Goal: Task Accomplishment & Management: Complete application form

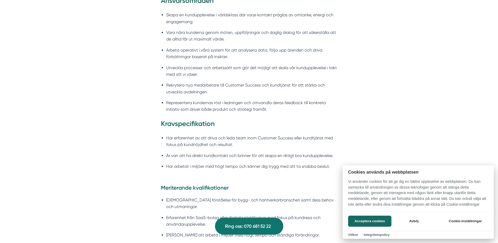
scroll to position [499, 0]
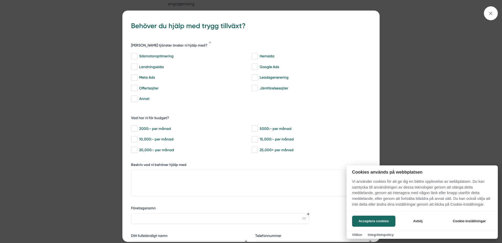
click at [491, 12] on div at bounding box center [251, 121] width 502 height 243
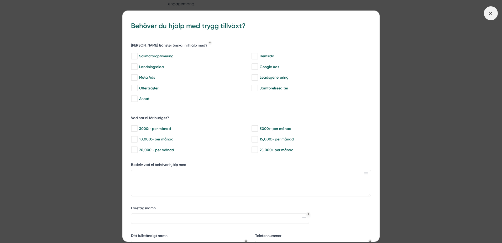
click at [488, 14] on icon at bounding box center [491, 13] width 6 height 6
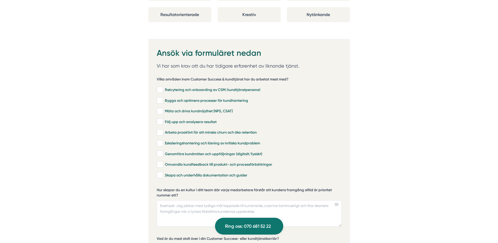
scroll to position [1102, 0]
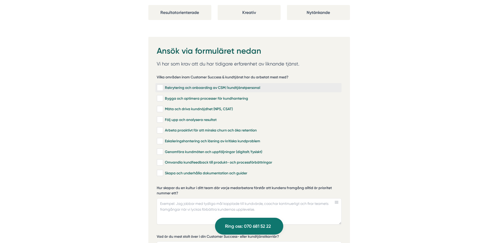
click at [159, 85] on input "Rekrytering och onboarding av CSM/kundtjänstpersonal" at bounding box center [160, 87] width 6 height 5
checkbox input "true"
click at [160, 96] on input "Bygga och optimera processer för kundhantering" at bounding box center [160, 98] width 6 height 5
checkbox input "true"
click at [164, 106] on div "Mäta och driva kundnöjdhet (NPS, CSAT)" at bounding box center [248, 108] width 183 height 5
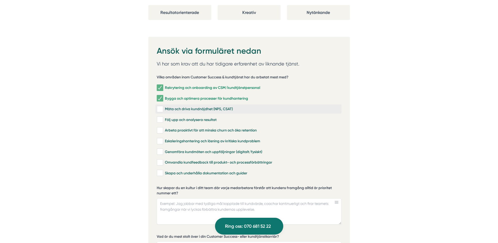
click at [163, 106] on input "Mäta och driva kundnöjdhet (NPS, CSAT)" at bounding box center [160, 108] width 6 height 5
checkbox input "true"
click at [162, 117] on input "Följ upp och analysera resultat" at bounding box center [160, 119] width 6 height 5
checkbox input "true"
click at [167, 128] on div "Arbeta proaktivt för att minska churn och öka retention" at bounding box center [248, 130] width 183 height 5
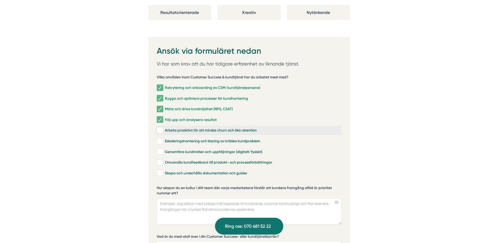
click at [163, 128] on input "Arbeta proaktivt för att minska churn och öka retention" at bounding box center [160, 130] width 6 height 5
checkbox input "true"
click at [170, 138] on div "Eskaleringshantering och lösning av kritiska kundproblem" at bounding box center [248, 140] width 183 height 5
click at [163, 138] on input "Eskaleringshantering och lösning av kritiska kundproblem" at bounding box center [160, 140] width 6 height 5
checkbox input "true"
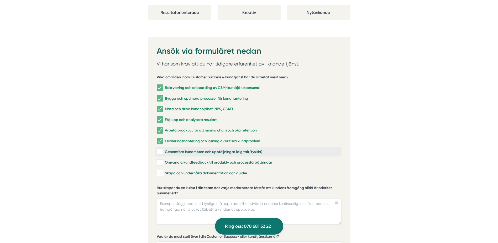
click at [171, 149] on div "Genomföra kundmöten och uppföljningar (digitalt/fysiskt)" at bounding box center [248, 151] width 183 height 5
click at [163, 149] on input "Genomföra kundmöten och uppföljningar (digitalt/fysiskt)" at bounding box center [160, 151] width 6 height 5
checkbox input "true"
click at [171, 160] on div "Omvandla kundfeedback till produkt- och processförbättringar" at bounding box center [248, 162] width 183 height 5
click at [163, 160] on input "Omvandla kundfeedback till produkt- och processförbättringar" at bounding box center [160, 162] width 6 height 5
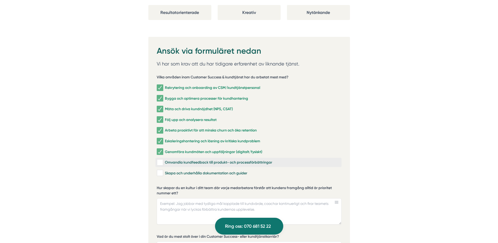
checkbox input "true"
click at [167, 170] on div "Skapa och underhålla dokumentation och guider" at bounding box center [248, 172] width 183 height 5
click at [163, 170] on input "Skapa och underhålla dokumentation och guider" at bounding box center [160, 172] width 6 height 5
checkbox input "true"
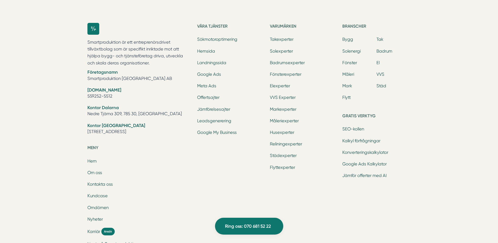
scroll to position [1680, 0]
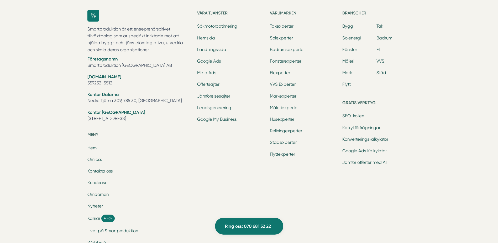
drag, startPoint x: 127, startPoint y: 111, endPoint x: 86, endPoint y: 109, distance: 41.8
click at [86, 109] on div "Smartproduktion är ett entreprenörsdrivet tillväxtbolag som är specifikt inrikt…" at bounding box center [249, 141] width 336 height 281
drag, startPoint x: 86, startPoint y: 109, endPoint x: 94, endPoint y: 110, distance: 9.1
copy li "[STREET_ADDRESS]"
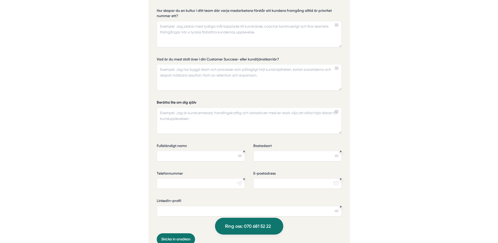
scroll to position [1286, 0]
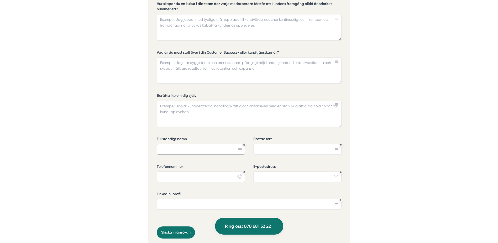
click at [213, 144] on input "Fullständigt namn" at bounding box center [201, 149] width 88 height 10
type input "[PERSON_NAME]"
type input "Vendelsö"
type input "0707366321"
type input "[EMAIL_ADDRESS][DOMAIN_NAME]"
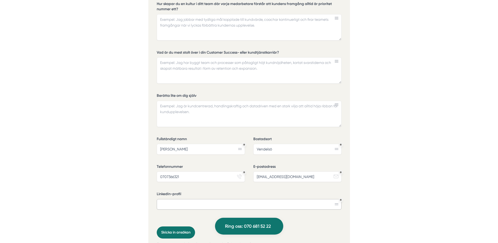
paste input "[URL][DOMAIN_NAME][PERSON_NAME]"
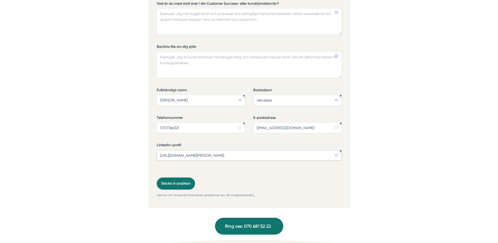
scroll to position [1207, 0]
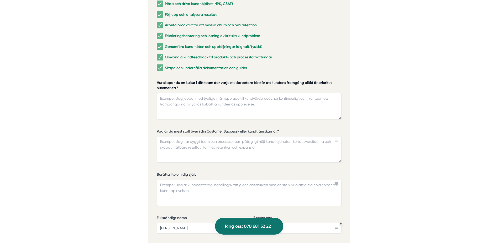
type input "[URL][DOMAIN_NAME][PERSON_NAME]"
drag, startPoint x: 168, startPoint y: 79, endPoint x: 156, endPoint y: 74, distance: 13.2
click at [156, 74] on div "Ansök via formuläret nedan Vi har som krav att du har tidigare erfarenhet av li…" at bounding box center [249, 134] width 202 height 404
drag, startPoint x: 179, startPoint y: 125, endPoint x: 234, endPoint y: 127, distance: 55.1
click at [233, 129] on label "Vad är du mest stolt över i din Customer Success- eller kundtjänstkarriär?" at bounding box center [249, 132] width 185 height 7
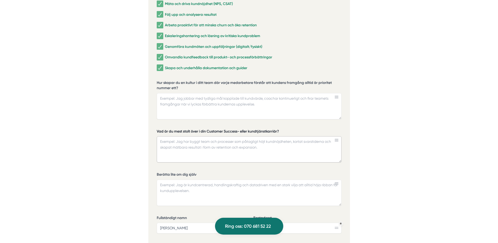
click at [233, 136] on textarea "Vad är du mest stolt över i din Customer Success- eller kundtjänstkarriär?" at bounding box center [249, 149] width 185 height 26
click at [245, 129] on label "Vad är du mest stolt över i din Customer Success- eller kundtjänstkarriär?" at bounding box center [249, 132] width 185 height 7
click at [245, 136] on textarea "Vad är du mest stolt över i din Customer Success- eller kundtjänstkarriär?" at bounding box center [249, 149] width 185 height 26
drag, startPoint x: 281, startPoint y: 125, endPoint x: 160, endPoint y: 122, distance: 121.3
click at [160, 129] on label "Vad är du mest stolt över i din Customer Success- eller kundtjänstkarriär?" at bounding box center [249, 132] width 185 height 7
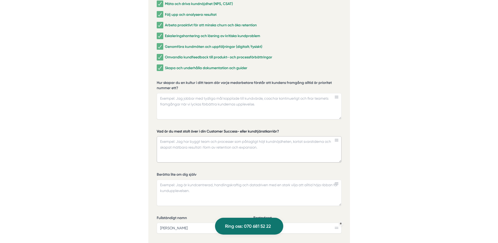
click at [160, 136] on textarea "Vad är du mest stolt över i din Customer Success- eller kundtjänstkarriär?" at bounding box center [249, 149] width 185 height 26
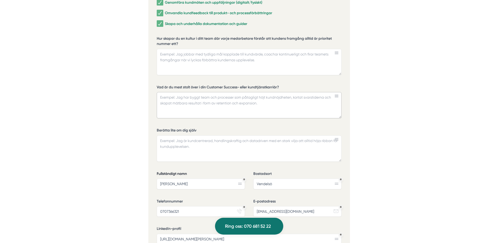
scroll to position [1260, 0]
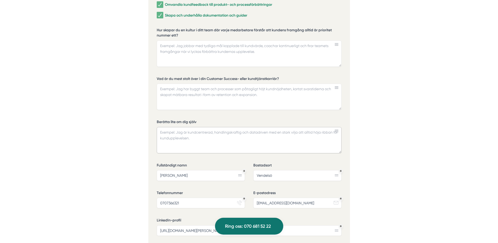
click at [210, 130] on textarea "Berätta lite om dig själv" at bounding box center [249, 140] width 185 height 26
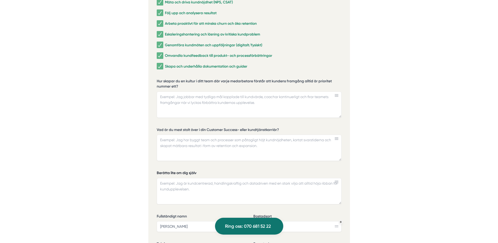
scroll to position [1234, 0]
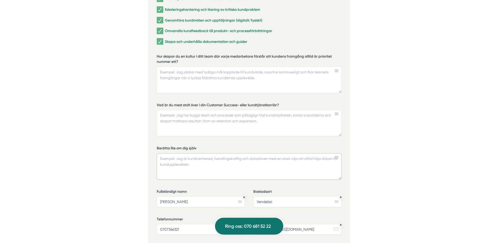
click at [202, 157] on textarea "Berätta lite om dig själv" at bounding box center [249, 166] width 185 height 26
paste textarea "Jag är driven, passionerad för det jag tar för mig och ser alltid möjligheter i…"
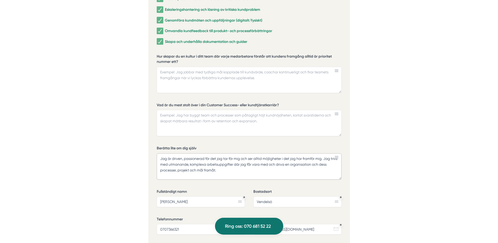
click at [242, 162] on textarea "Jag är driven, passionerad för det jag tar för mig och ser alltid möjligheter i…" at bounding box center [249, 166] width 185 height 26
click at [222, 165] on textarea "Jag är driven, passionerad för det jag tar för mig och ser alltid möjligheter i…" at bounding box center [249, 166] width 185 height 26
paste textarea "Privat är jag en person som hämtar energi genom att läsa en bok, hitta balans p…"
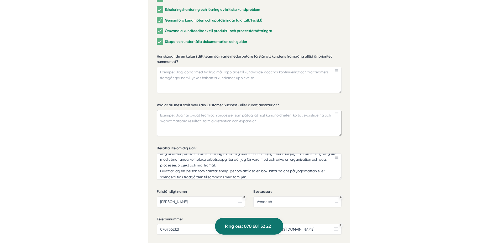
click at [244, 110] on textarea "Vad är du mest stolt över i din Customer Success- eller kundtjänstkarriär?" at bounding box center [249, 123] width 185 height 26
click at [222, 160] on textarea "Jag är driven, passionerad för det jag tar för mig och ser alltid möjligheter i…" at bounding box center [249, 166] width 185 height 26
click at [273, 167] on textarea "Jag är driven, passionerad för det jag tar för mig och ser alltid möjligheter i…" at bounding box center [249, 166] width 185 height 26
click at [212, 123] on textarea "Vad är du mest stolt över i din Customer Success- eller kundtjänstkarriär?" at bounding box center [249, 123] width 185 height 26
drag, startPoint x: 283, startPoint y: 97, endPoint x: 161, endPoint y: 98, distance: 121.3
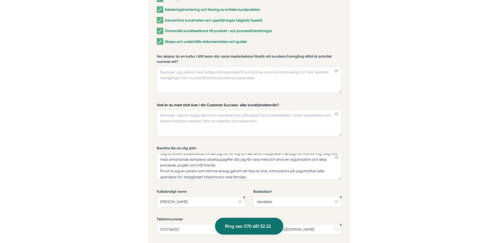
click at [182, 102] on label "Vad är du mest stolt över i din Customer Success- eller kundtjänstkarriär?" at bounding box center [249, 105] width 185 height 7
click at [182, 110] on textarea "Vad är du mest stolt över i din Customer Success- eller kundtjänstkarriär?" at bounding box center [249, 123] width 185 height 26
click at [161, 102] on label "Vad är du mest stolt över i din Customer Success- eller kundtjänstkarriär?" at bounding box center [249, 105] width 185 height 7
click at [161, 110] on textarea "Vad är du mest stolt över i din Customer Success- eller kundtjänstkarriär?" at bounding box center [249, 123] width 185 height 26
drag, startPoint x: 156, startPoint y: 98, endPoint x: 224, endPoint y: 99, distance: 68.2
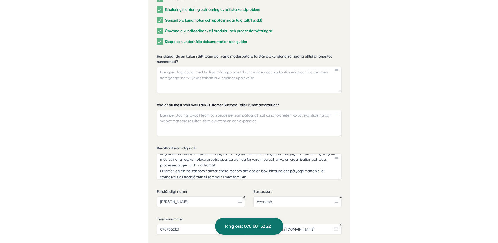
click at [224, 99] on div "Ansök via formuläret nedan Vi har som krav att du har tidigare erfarenhet av li…" at bounding box center [249, 108] width 202 height 404
click at [224, 102] on label "Vad är du mest stolt över i din Customer Success- eller kundtjänstkarriär?" at bounding box center [249, 105] width 185 height 7
click at [224, 110] on textarea "Vad är du mest stolt över i din Customer Success- eller kundtjänstkarriär?" at bounding box center [249, 123] width 185 height 26
click at [254, 167] on textarea "Jag är driven, passionerad för det jag tar för mig och ser alltid möjligheter i…" at bounding box center [249, 166] width 185 height 26
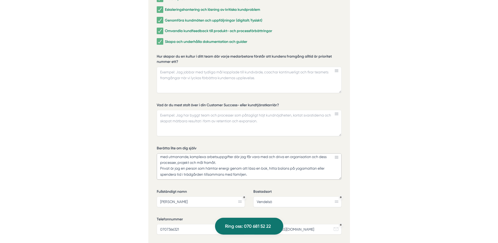
scroll to position [11, 0]
type textarea "Jag är driven, passionerad för det jag tar för mig och ser alltid möjligheter i…"
click at [224, 110] on textarea "Vad är du mest stolt över i din Customer Success- eller kundtjänstkarriär?" at bounding box center [249, 123] width 185 height 26
paste textarea "Jag är mest stolt över att ha lett team och processförbättringar som både höjt …"
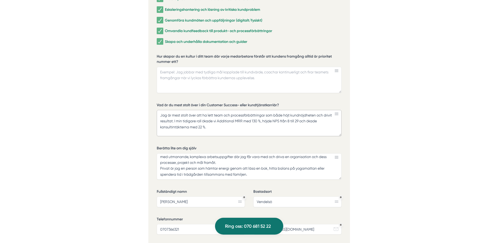
click at [220, 123] on textarea "Jag är mest stolt över att ha lett team och processförbättringar som både höjt …" at bounding box center [249, 123] width 185 height 26
click at [230, 110] on textarea "Jag är mest stolt över att ha lett team och processförbättringar som både höjt …" at bounding box center [249, 123] width 185 height 26
click at [283, 110] on textarea "Jag är mest stolt över att ha lett team och processförbättringar som både höjt …" at bounding box center [249, 123] width 185 height 26
click at [314, 110] on textarea "Jag är mest stolt över att ha lett team och processförbättringar som både höjt …" at bounding box center [249, 123] width 185 height 26
click at [330, 110] on textarea "Jag är mest stolt över att ha lett team och processförbättringar som både höjt …" at bounding box center [249, 123] width 185 height 26
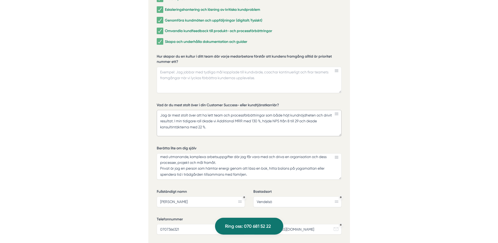
click at [173, 114] on textarea "Jag är mest stolt över att ha lett team och processförbättringar som både höjt …" at bounding box center [249, 123] width 185 height 26
click at [193, 114] on textarea "Jag är mest stolt över att ha lett team och processförbättringar som både höjt …" at bounding box center [249, 123] width 185 height 26
click at [224, 114] on textarea "Jag är mest stolt över att ha lett team och processförbättringar som både höjt …" at bounding box center [249, 123] width 185 height 26
click at [217, 114] on textarea "Jag är mest stolt över att ha lett team och processförbättringar som både höjt …" at bounding box center [249, 123] width 185 height 26
click at [245, 114] on textarea "Jag är mest stolt över att ha lett team och processförbättringar som både höjt …" at bounding box center [249, 123] width 185 height 26
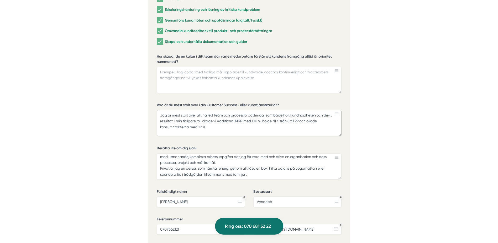
click at [319, 115] on textarea "Jag är mest stolt över att ha lett team och processförbättringar som både höjt …" at bounding box center [249, 123] width 185 height 26
click at [262, 121] on textarea "Jag är mest stolt över att ha lett team och processförbättringar som både höjt …" at bounding box center [249, 123] width 185 height 26
click at [212, 121] on textarea "Jag är mest stolt över att ha lett team och processförbättringar som både höjt …" at bounding box center [249, 123] width 185 height 26
click at [181, 114] on textarea "Jag är mest stolt över att ha lett team och processförbättringar som både höjt …" at bounding box center [249, 123] width 185 height 26
click at [194, 114] on textarea "Jag är mest stolt över att ha lett team och processförbättringar som både höjt …" at bounding box center [249, 123] width 185 height 26
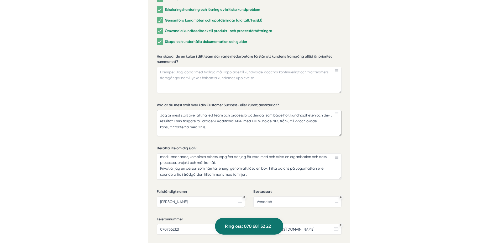
click at [181, 115] on textarea "Jag är mest stolt över att ha lett team och processförbättringar som både höjt …" at bounding box center [249, 123] width 185 height 26
click at [210, 115] on textarea "Jag är mest stolt över att ha lett team och processförbättringar som både höjt …" at bounding box center [249, 123] width 185 height 26
click at [198, 115] on textarea "Jag är mest stolt över att ha lett team och processförbättringar som både höjt …" at bounding box center [249, 123] width 185 height 26
click at [193, 114] on textarea "Jag är mest stolt över att ha lett team och processförbättringar som både höjt …" at bounding box center [249, 123] width 185 height 26
click at [197, 114] on textarea "Jag är mest stolt över att ha lett team och processförbättringar som både höjt …" at bounding box center [249, 123] width 185 height 26
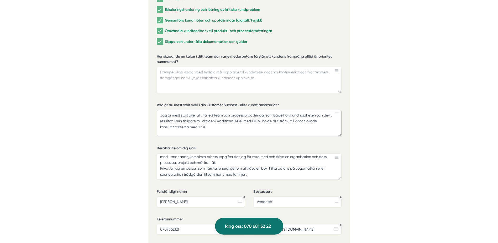
drag, startPoint x: 202, startPoint y: 115, endPoint x: 174, endPoint y: 116, distance: 28.1
click at [174, 116] on textarea "Jag är mest stolt över att ha lett team och processförbättringar som både höjt …" at bounding box center [249, 123] width 185 height 26
type textarea "Jag är mest stolt över att ha lett team och processförbättringar som både höjt …"
click at [198, 70] on textarea "Hur skapar du en kultur i ditt team där varje medarbetare förstår att kundens f…" at bounding box center [249, 80] width 185 height 26
click at [196, 70] on textarea "Hur skapar du en kultur i ditt team där varje medarbetare förstår att kundens f…" at bounding box center [249, 80] width 185 height 26
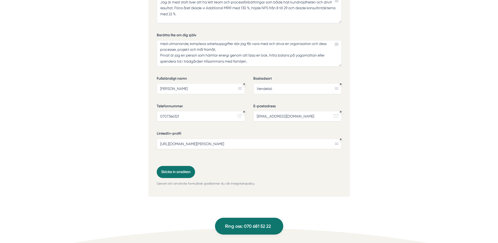
scroll to position [1365, 0]
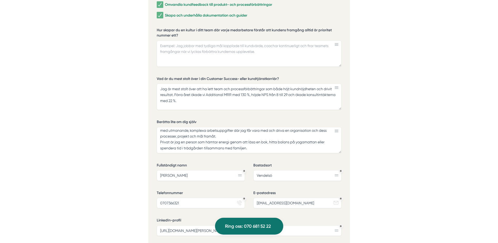
scroll to position [1234, 0]
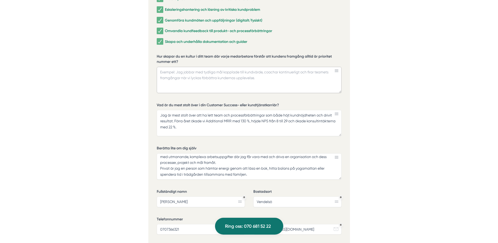
click at [179, 70] on textarea "Hur skapar du en kultur i ditt team där varje medarbetare förstår att kundens f…" at bounding box center [249, 80] width 185 height 26
type textarea "Medarbetare som förstår kundens vardag"
drag, startPoint x: 243, startPoint y: 66, endPoint x: 135, endPoint y: 64, distance: 107.9
click at [196, 110] on textarea "Jag är mest stolt över att ha lett team och processförbättringar som både höjt …" at bounding box center [249, 123] width 185 height 26
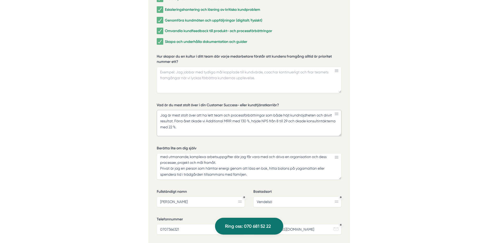
click at [239, 110] on textarea "Jag är mest stolt över att ha lett team och processförbättringar som både höjt …" at bounding box center [249, 123] width 185 height 26
click at [228, 110] on textarea "Jag är mest stolt över att ha lett team och processförbättringar som både höjt …" at bounding box center [249, 123] width 185 height 26
click at [239, 110] on textarea "Jag är mest stolt över att ha lett team och processförbättringar som både höjt …" at bounding box center [249, 123] width 185 height 26
click at [267, 110] on textarea "Jag är mest stolt över att ha lett team och processförbättringar som både höjt …" at bounding box center [249, 123] width 185 height 26
click at [291, 116] on textarea "Jag är mest stolt över att ha lett team och processförbättringar under en stor …" at bounding box center [249, 123] width 185 height 26
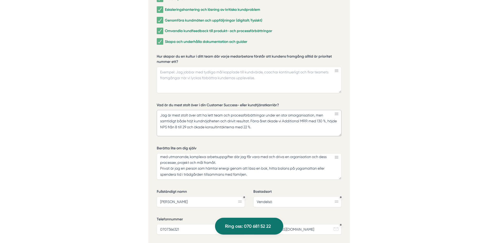
click at [275, 115] on textarea "Jag är mest stolt över att ha lett team och processförbättringar under en stor …" at bounding box center [249, 123] width 185 height 26
type textarea "Jag är mest stolt över att ha lett team och processförbättringar under en stor …"
click at [259, 71] on textarea "Hur skapar du en kultur i ditt team där varje medarbetare förstår att kundens f…" at bounding box center [249, 80] width 185 height 26
paste textarea "Jag bygger kulturen genom att alltid koppla våra mål till kundens framgång och …"
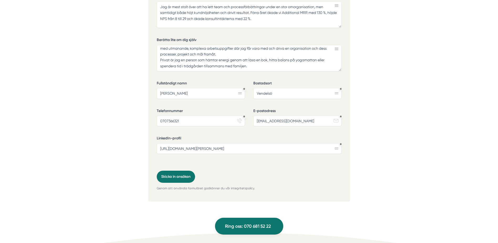
scroll to position [1391, 0]
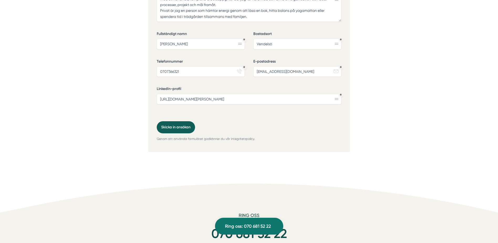
type textarea "Jag bygger kulturen genom att alltid koppla våra mål till kundens framgång och …"
click at [182, 121] on button "Skicka in ansökan" at bounding box center [176, 127] width 38 height 12
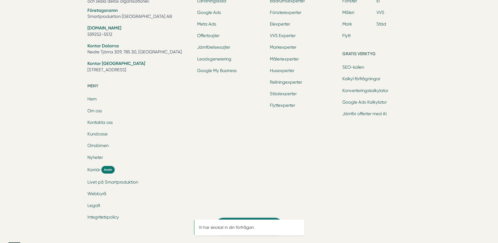
scroll to position [0, 0]
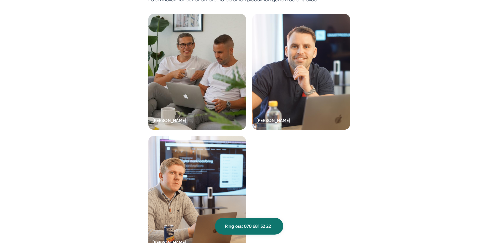
scroll to position [1470, 0]
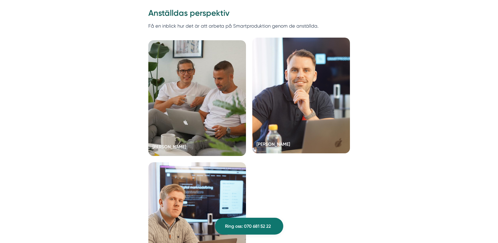
click at [293, 67] on div at bounding box center [301, 95] width 98 height 115
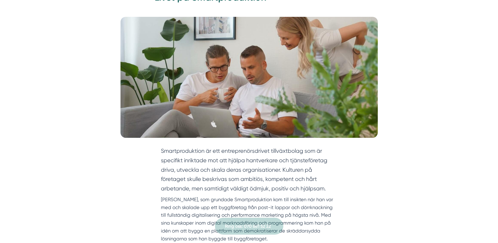
scroll to position [0, 0]
